Goal: Task Accomplishment & Management: Manage account settings

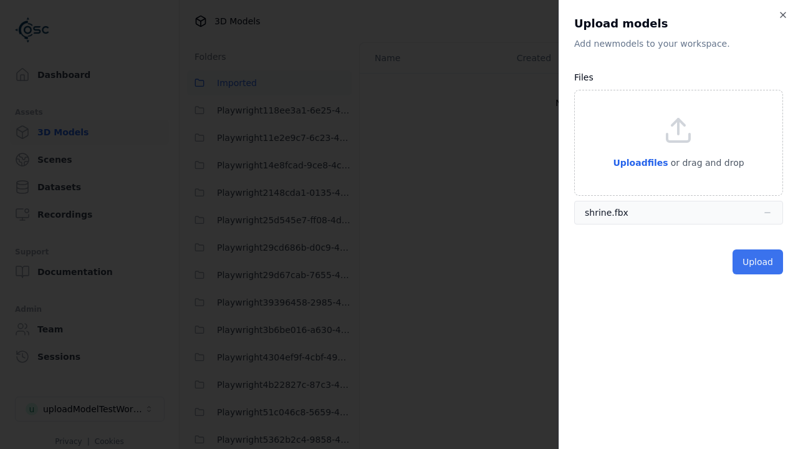
click at [759, 262] on button "Upload" at bounding box center [757, 261] width 50 height 25
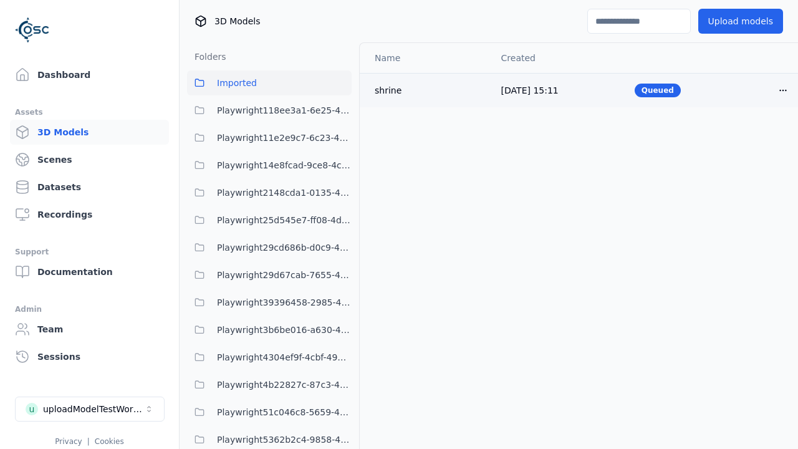
click at [783, 90] on html "Support Dashboard Assets 3D Models Scenes Datasets Recordings Support Documenta…" at bounding box center [399, 224] width 798 height 449
click at [755, 138] on div "Delete" at bounding box center [756, 138] width 74 height 20
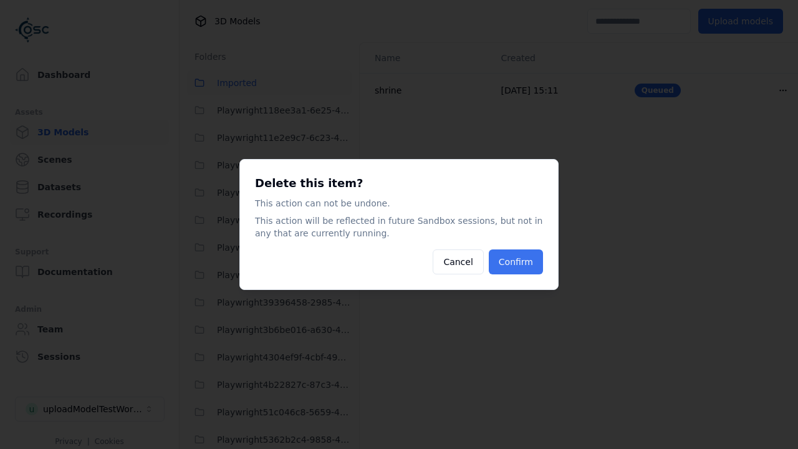
click at [517, 262] on button "Confirm" at bounding box center [516, 261] width 54 height 25
